Goal: Information Seeking & Learning: Learn about a topic

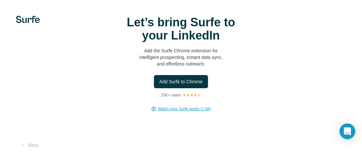
click at [188, 110] on span "Watch how Surfe works (1:58)" at bounding box center [184, 109] width 53 height 6
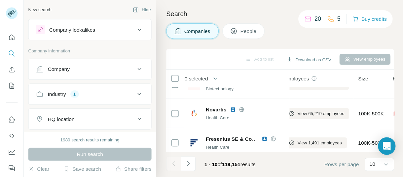
scroll to position [15, 9]
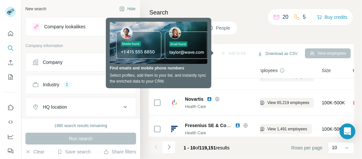
click at [143, 117] on div "Search Companies People Add to list Download as CSV View employees 0 selected C…" at bounding box center [251, 79] width 222 height 159
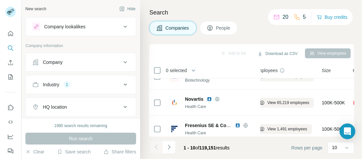
click at [166, 32] on button "Companies" at bounding box center [172, 28] width 47 height 14
click at [123, 10] on button "Hide" at bounding box center [127, 9] width 25 height 10
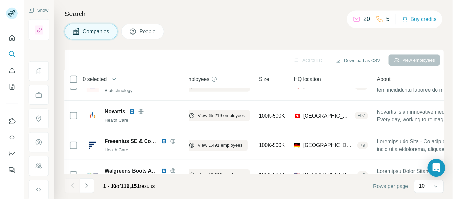
scroll to position [16, 9]
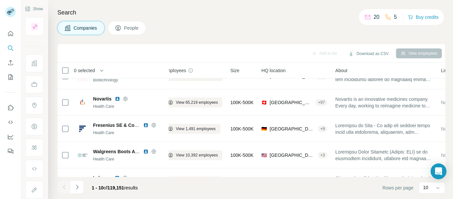
drag, startPoint x: 150, startPoint y: 1, endPoint x: 274, endPoint y: 18, distance: 124.7
click at [274, 18] on div "Search Companies People Add to list Download as CSV View employees 0 selected C…" at bounding box center [250, 99] width 405 height 199
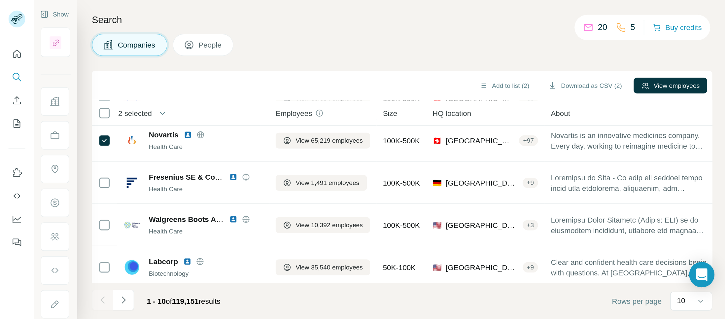
scroll to position [0, 0]
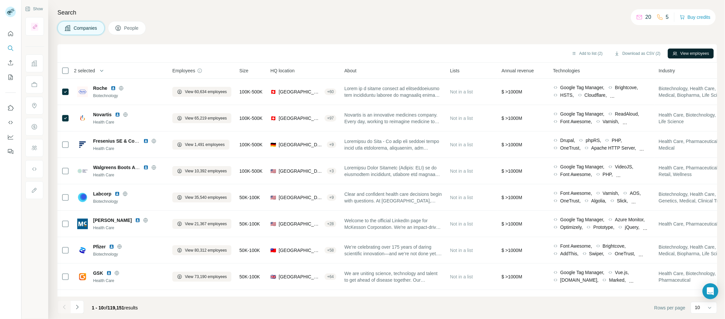
click at [362, 54] on button "View employees" at bounding box center [691, 54] width 46 height 10
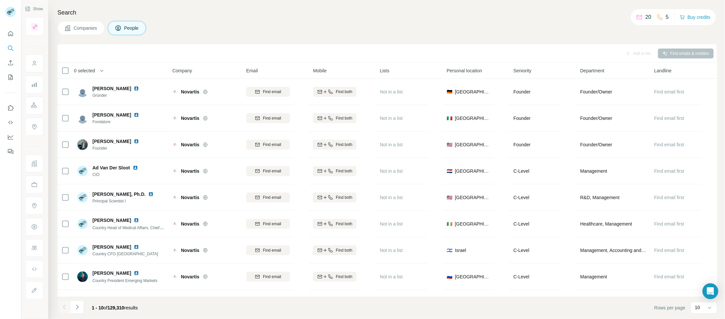
click at [180, 70] on span "Company" at bounding box center [182, 70] width 20 height 7
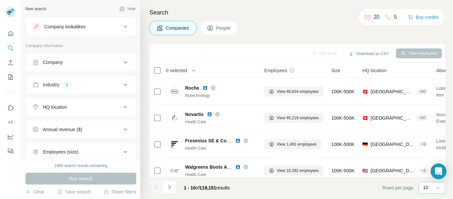
click at [431, 189] on div "10" at bounding box center [431, 187] width 16 height 7
click at [425, 138] on p "60" at bounding box center [426, 138] width 5 height 7
click at [125, 10] on button "Hide" at bounding box center [127, 9] width 25 height 10
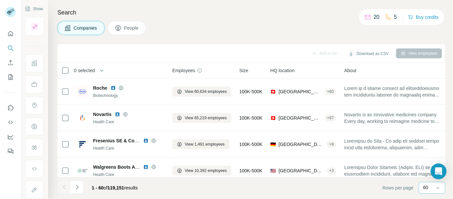
click at [277, 71] on span "HQ location" at bounding box center [282, 70] width 24 height 7
click at [243, 68] on span "Size" at bounding box center [243, 70] width 9 height 7
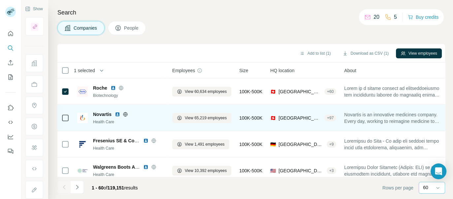
click at [324, 116] on div "+ 97" at bounding box center [330, 118] width 12 height 6
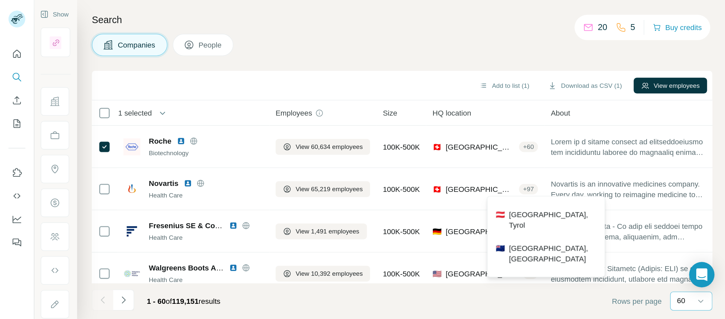
scroll to position [638, 0]
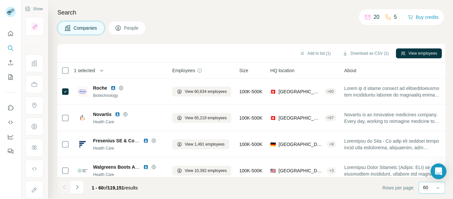
click at [340, 28] on div "Companies People" at bounding box center [251, 28] width 388 height 14
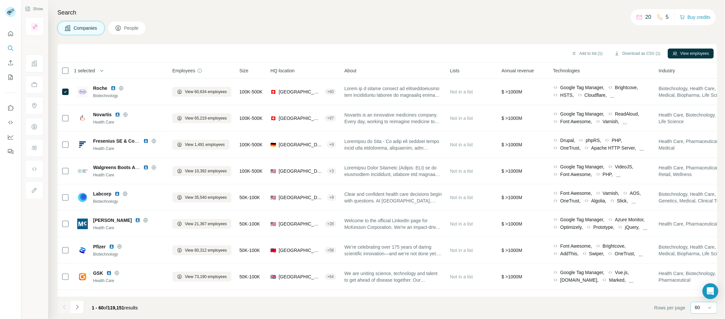
drag, startPoint x: 440, startPoint y: 0, endPoint x: 387, endPoint y: 29, distance: 60.2
click at [387, 29] on div "Companies People" at bounding box center [386, 28] width 659 height 14
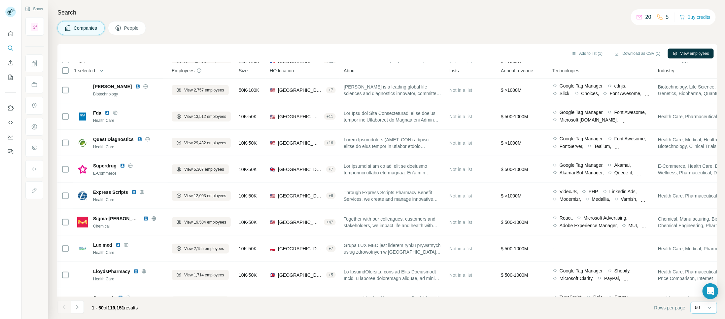
scroll to position [0, 1]
